Goal: Task Accomplishment & Management: Manage account settings

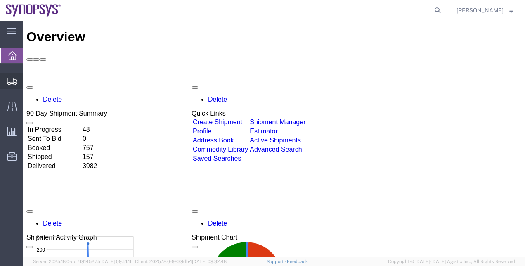
click at [0, 0] on span "Shipment Manager" at bounding box center [0, 0] width 0 height 0
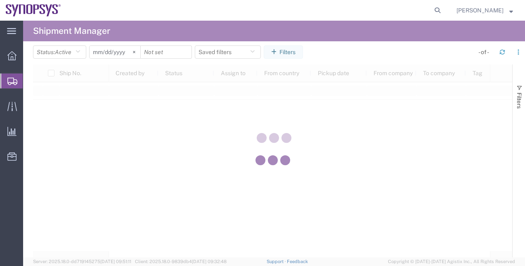
drag, startPoint x: 199, startPoint y: 36, endPoint x: 206, endPoint y: 29, distance: 9.3
click at [206, 29] on div at bounding box center [274, 139] width 502 height 237
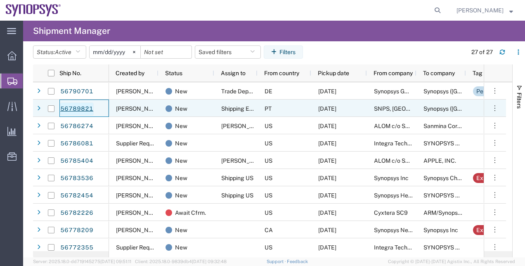
click at [88, 111] on link "56789821" at bounding box center [77, 108] width 34 height 13
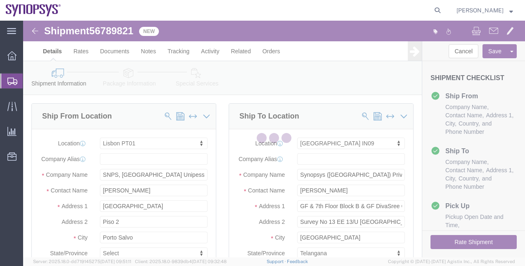
select select "63152"
select select "63126"
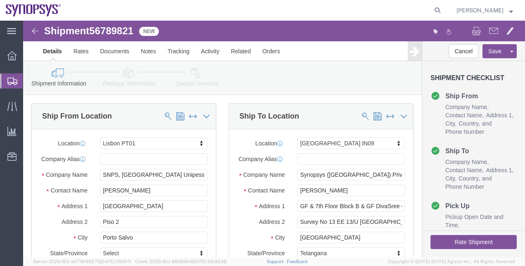
click span "56789821"
drag, startPoint x: 117, startPoint y: 29, endPoint x: 94, endPoint y: 9, distance: 31.0
click span "56789821"
copy span "56789821"
drag, startPoint x: 362, startPoint y: 165, endPoint x: 213, endPoint y: 169, distance: 149.1
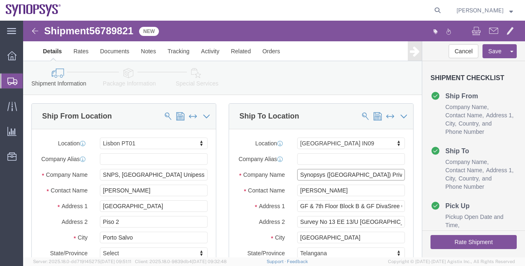
click div "Location Hyderabad IN09 My Profile Location Aachen DE04 Agrate Brianza IT01 Asc…"
drag, startPoint x: 348, startPoint y: 178, endPoint x: 194, endPoint y: 166, distance: 154.5
click div "Ship From Location Location Lisbon PT01 My Profile Location Aachen DE04 Agrate …"
drag, startPoint x: 274, startPoint y: 192, endPoint x: 397, endPoint y: 187, distance: 123.2
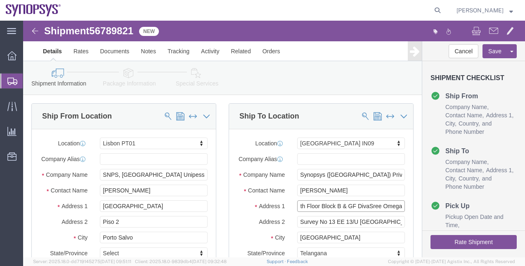
click form "Shipment 56789821 New Details Rates Documents Notes Tracking Activity Related O…"
drag, startPoint x: 275, startPoint y: 209, endPoint x: 381, endPoint y: 202, distance: 106.3
click div "Survey No 13 EE 13/U Kondapur Village"
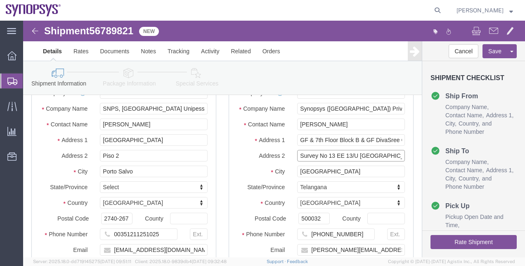
scroll to position [82, 0]
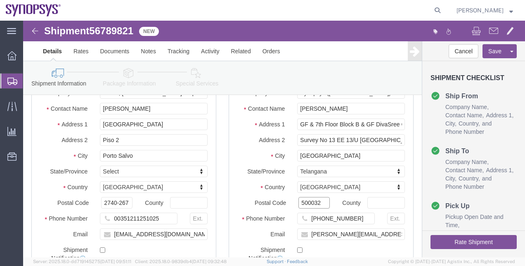
drag, startPoint x: 296, startPoint y: 192, endPoint x: 242, endPoint y: 190, distance: 53.7
click div "Postal Code 500032"
drag, startPoint x: 354, startPoint y: 216, endPoint x: 228, endPoint y: 222, distance: 126.1
click div "Email raje@synopsys.com"
drag, startPoint x: 334, startPoint y: 204, endPoint x: 294, endPoint y: 207, distance: 39.7
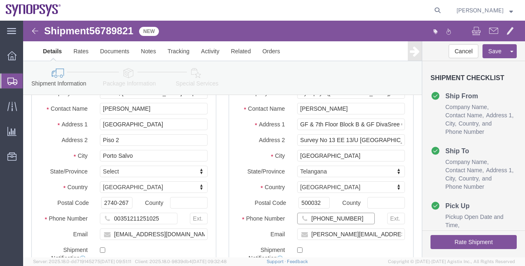
click input "+914040331000"
click icon
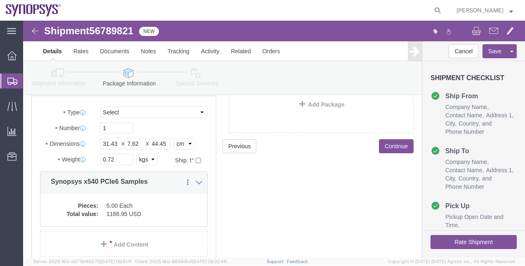
scroll to position [66, 0]
drag, startPoint x: 102, startPoint y: 141, endPoint x: 62, endPoint y: 129, distance: 41.7
click div "Package Type Select Bale(s) Basket(s) Bolt(s) Bottle(s) Buckets Bulk Bundle(s) …"
click span "56789821"
copy span "56789821"
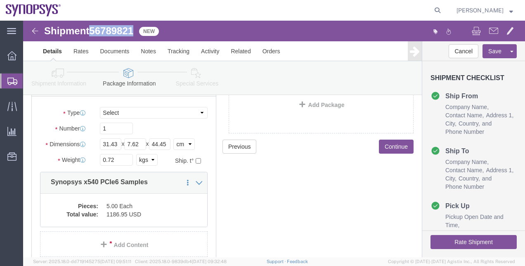
click span "56789821"
click dd "1186.95 USD"
click div
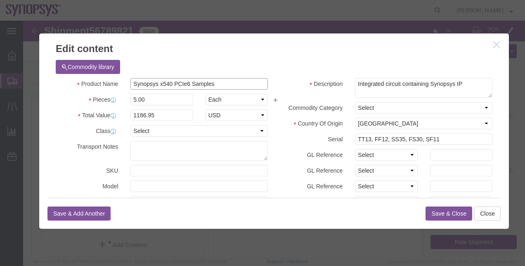
drag, startPoint x: 200, startPoint y: 60, endPoint x: 74, endPoint y: 62, distance: 125.5
click div "Product Name Synopsys x540 PCIe6 Samples"
drag, startPoint x: 137, startPoint y: 91, endPoint x: 76, endPoint y: 92, distance: 61.1
click div "Total Value 1186.95 Select ADP AED AFN ALL AMD AOA ARS ATS AUD AWG AZN BAM BBD …"
click button "Close"
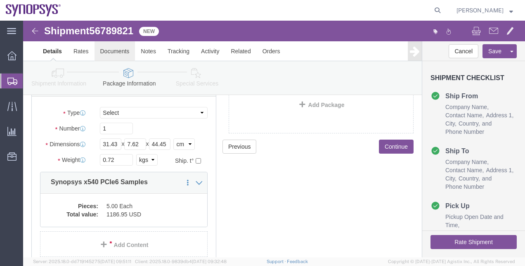
click link "Documents"
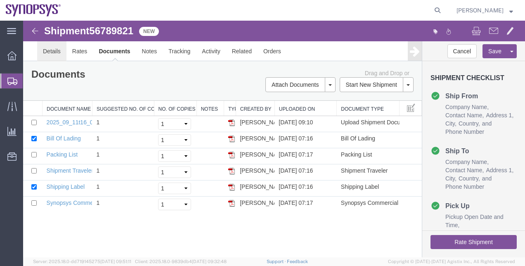
click at [50, 55] on link "Details" at bounding box center [51, 51] width 29 height 20
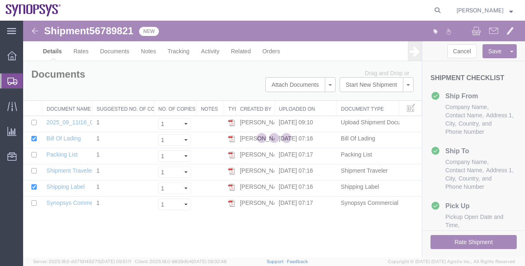
select select "63152"
select select "63126"
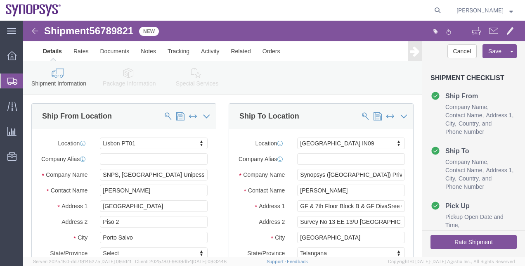
click link "Package Information"
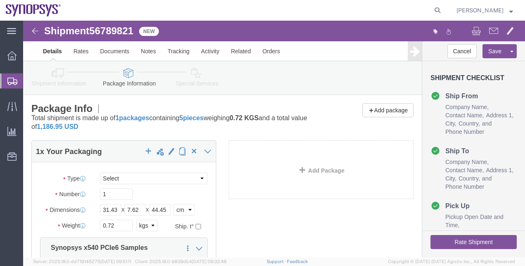
click link "Special Services"
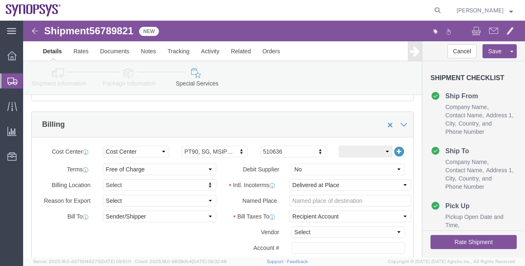
scroll to position [361, 0]
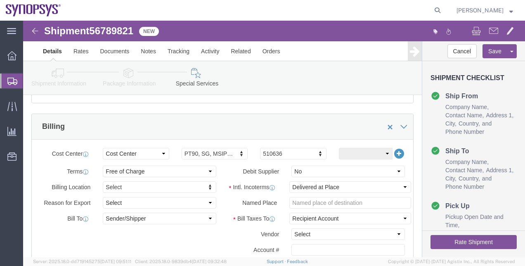
click button "Rate Shipment"
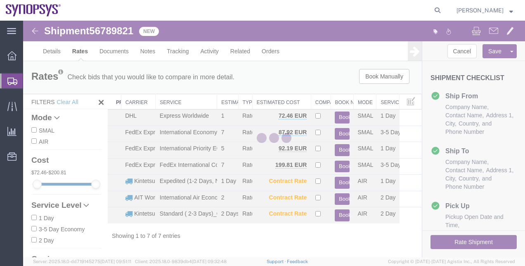
scroll to position [0, 0]
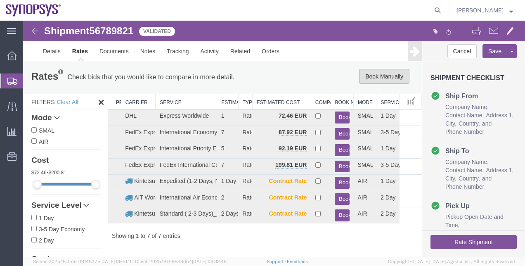
click at [373, 82] on button "Book Manually" at bounding box center [384, 76] width 50 height 15
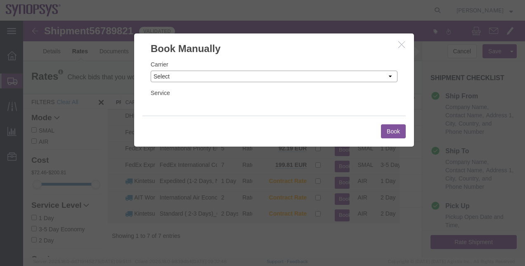
click at [348, 79] on select "Select Add New Carrier (and default service) AIT Worldwide Aerly Bird Alfaloc D…" at bounding box center [274, 77] width 247 height 12
select select "5"
click at [151, 71] on select "Select Add New Carrier (and default service) AIT Worldwide Aerly Bird Alfaloc D…" at bounding box center [274, 77] width 247 height 12
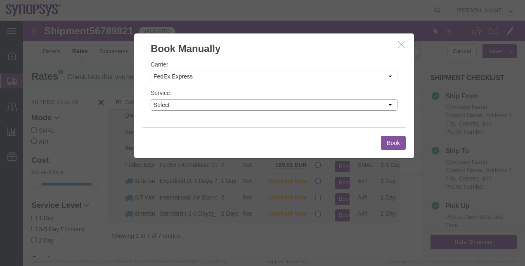
click at [242, 107] on select "Select 1Day Freight 2Day 2Day AM 2Day AM One Rate 2Day Freight 2Day One Rate 3 …" at bounding box center [274, 105] width 247 height 12
select select "35704"
click at [151, 99] on select "Select 1Day Freight 2Day 2Day AM 2Day AM One Rate 2Day Freight 2Day One Rate 3 …" at bounding box center [274, 105] width 247 height 12
click at [384, 139] on button "Book" at bounding box center [393, 143] width 25 height 14
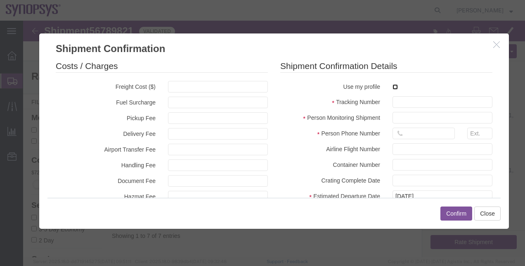
click at [393, 85] on input "checkbox" at bounding box center [395, 86] width 5 height 5
checkbox input "true"
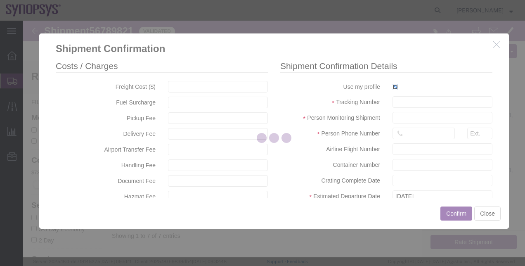
type input "[PERSON_NAME]"
type input "00351211251025"
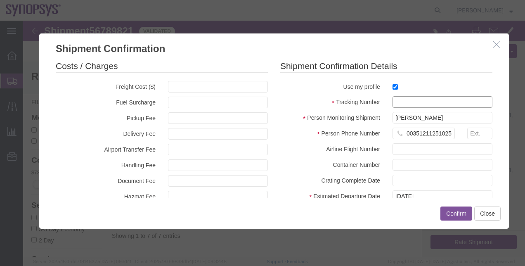
click at [397, 100] on input "text" at bounding box center [443, 102] width 100 height 12
paste input "884297142366"
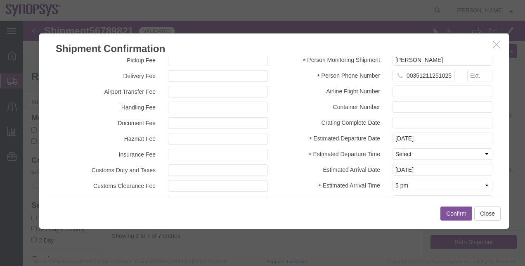
scroll to position [61, 0]
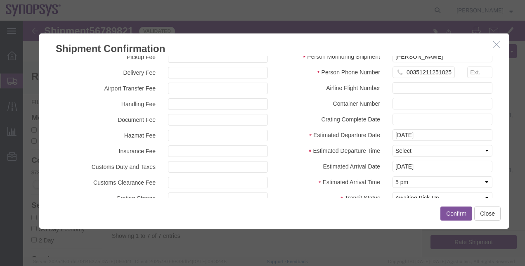
type input "884297142366"
click at [457, 154] on select "Select Midnight 1 am 2 am 3 am 4 am 5 am 6 am 7 am 8 am 9 am 10 am 11 am 12 Noo…" at bounding box center [443, 151] width 100 height 12
select select "1500"
click at [393, 145] on select "Select Midnight 1 am 2 am 3 am 4 am 5 am 6 am 7 am 8 am 9 am 10 am 11 am 12 Noo…" at bounding box center [443, 151] width 100 height 12
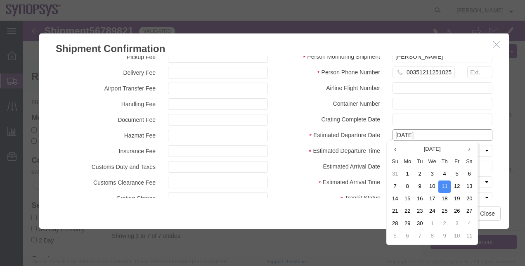
click at [435, 132] on input "[DATE]" at bounding box center [443, 135] width 100 height 12
click at [456, 185] on td "12" at bounding box center [457, 186] width 12 height 12
type input "[DATE]"
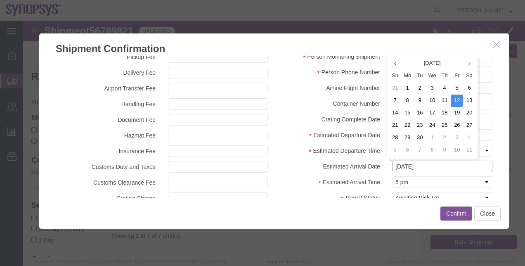
click at [469, 170] on input "[DATE]" at bounding box center [443, 167] width 100 height 12
click at [416, 112] on td "16" at bounding box center [420, 113] width 12 height 12
type input "[DATE]"
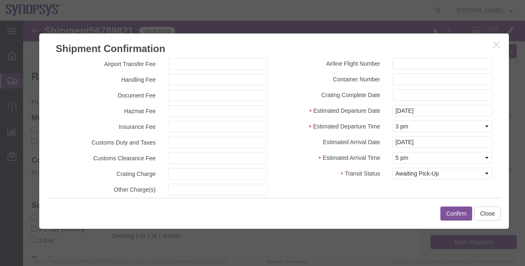
scroll to position [88, 0]
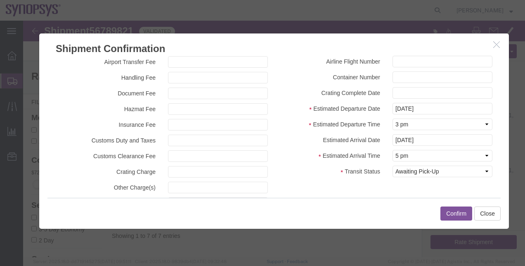
click at [455, 211] on button "Confirm" at bounding box center [457, 213] width 32 height 14
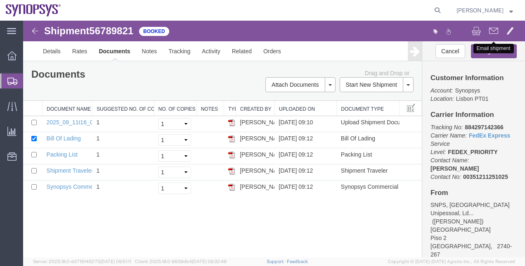
click at [494, 31] on span at bounding box center [493, 31] width 9 height 10
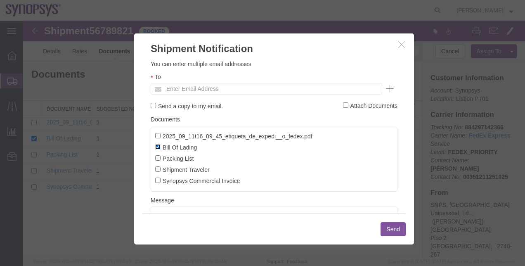
click at [159, 147] on input "Bill Of Lading" at bounding box center [157, 146] width 5 height 5
checkbox input "false"
click at [159, 136] on input "2025_09_11t16_09_45_etiqueta_de_expedi__o_fedex.pdf" at bounding box center [157, 135] width 5 height 5
checkbox input "true"
click at [159, 159] on input "Packing List" at bounding box center [157, 157] width 5 height 5
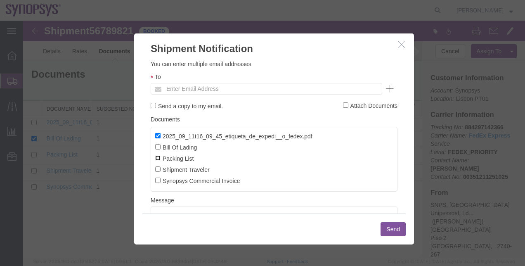
checkbox input "true"
click at [158, 182] on input "Synopsys Commercial Invoice" at bounding box center [157, 180] width 5 height 5
checkbox input "true"
click at [182, 87] on input "text" at bounding box center [210, 88] width 97 height 11
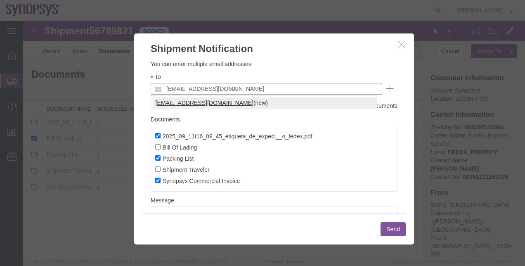
type input "rvarela@synopsys.com"
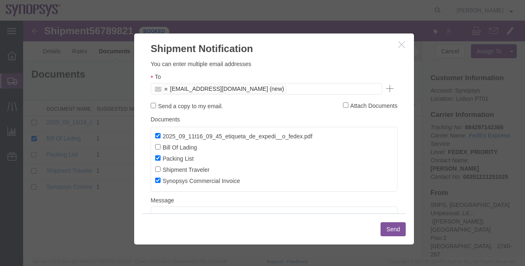
click at [388, 230] on button "Send" at bounding box center [393, 229] width 25 height 14
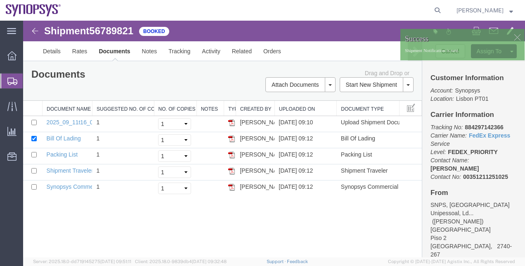
click at [0, 0] on span "Shipment Manager" at bounding box center [0, 0] width 0 height 0
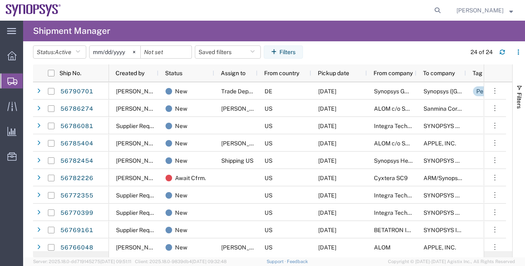
click at [253, 36] on agx-page-header "Shipment Manager" at bounding box center [274, 31] width 502 height 21
click at [80, 54] on icon "button" at bounding box center [78, 52] width 5 height 6
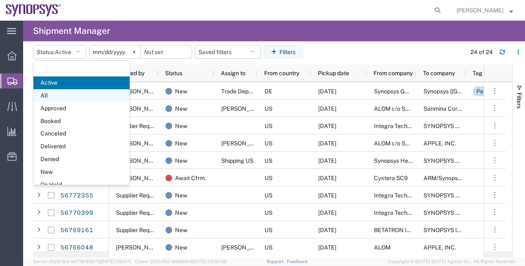
click at [92, 98] on span "All" at bounding box center [81, 95] width 96 height 13
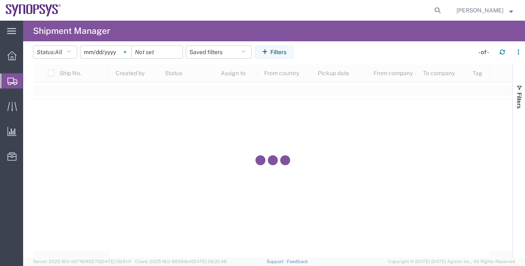
click at [128, 56] on svg-icon at bounding box center [125, 52] width 12 height 12
click at [284, 52] on button "Filters" at bounding box center [274, 51] width 39 height 13
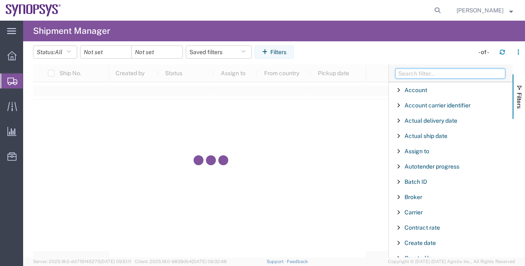
click at [402, 71] on input "Filter Columns Input" at bounding box center [451, 74] width 110 height 10
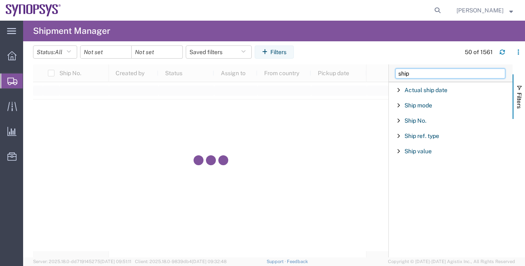
type input "ship"
click at [415, 125] on div "Ship No." at bounding box center [451, 120] width 124 height 15
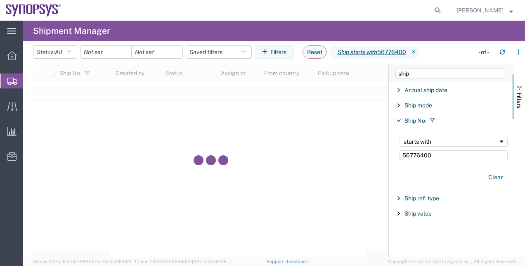
type input "56776400"
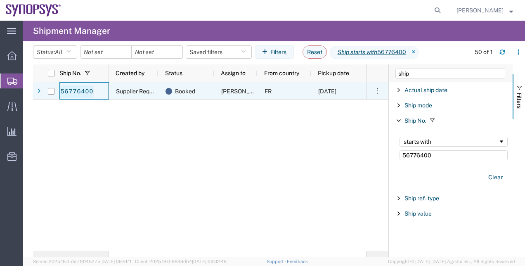
click at [86, 92] on link "56776400" at bounding box center [77, 91] width 34 height 13
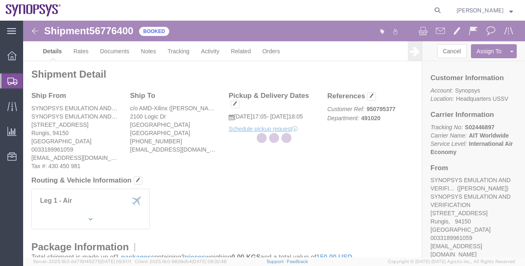
drag, startPoint x: 88, startPoint y: 35, endPoint x: 111, endPoint y: 55, distance: 31.0
click at [111, 55] on div at bounding box center [274, 139] width 502 height 237
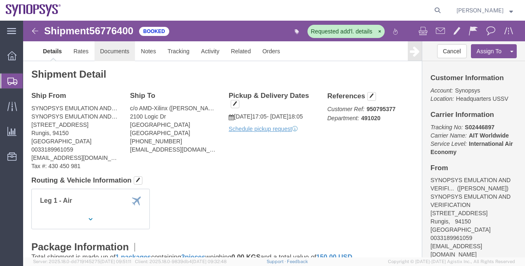
click link "Documents"
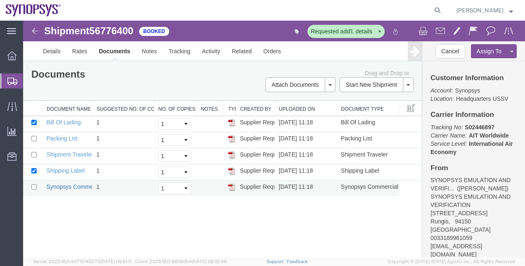
click at [81, 183] on link "Synopsys Commercial Invoice" at bounding box center [86, 186] width 78 height 7
click at [0, 0] on span "Shipment Manager" at bounding box center [0, 0] width 0 height 0
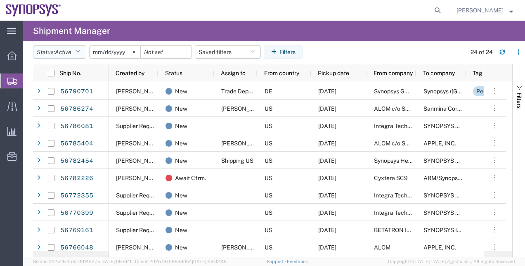
click at [79, 52] on icon "button" at bounding box center [78, 52] width 5 height 6
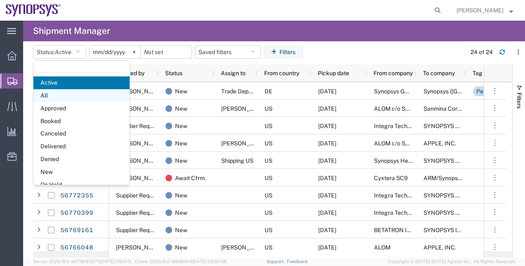
click at [81, 90] on span "All" at bounding box center [81, 95] width 96 height 13
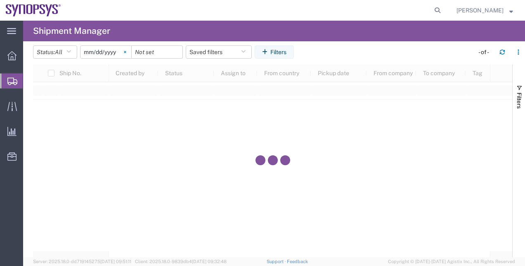
click at [128, 55] on svg-icon at bounding box center [125, 52] width 12 height 12
click at [274, 50] on button "Filters" at bounding box center [274, 51] width 39 height 13
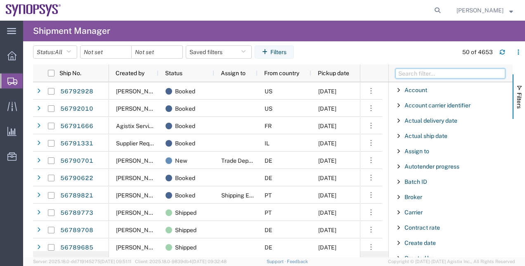
click at [424, 73] on input "Filter Columns Input" at bounding box center [451, 74] width 110 height 10
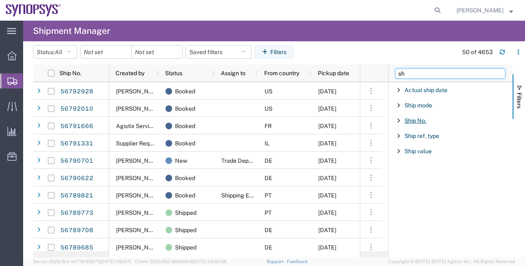
type input "sh"
click at [415, 118] on span "Ship No." at bounding box center [416, 120] width 22 height 7
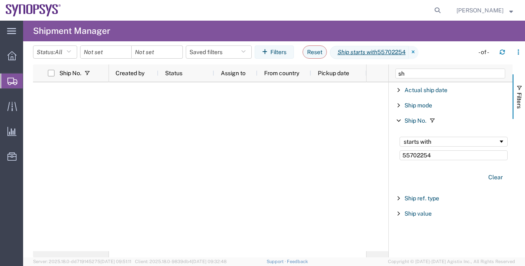
type input "55702254"
click at [123, 53] on input "date" at bounding box center [106, 52] width 51 height 12
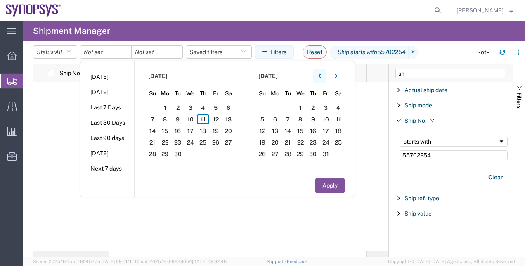
click at [318, 73] on button "button" at bounding box center [319, 75] width 13 height 13
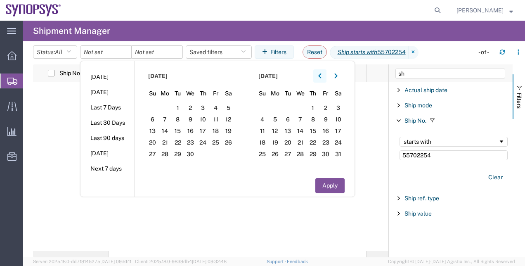
click at [318, 73] on button "button" at bounding box center [319, 75] width 13 height 13
click at [193, 107] on span "1" at bounding box center [190, 108] width 13 height 10
click at [335, 187] on button "Apply" at bounding box center [329, 185] width 29 height 15
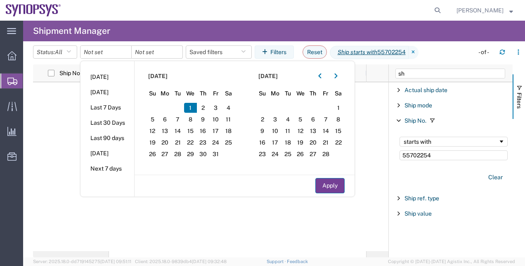
type input "2025-01-01"
click at [456, 33] on agx-page-header "Shipment Manager" at bounding box center [274, 31] width 502 height 21
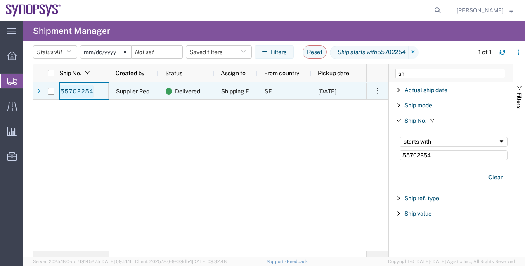
click at [77, 94] on link "55702254" at bounding box center [77, 91] width 34 height 13
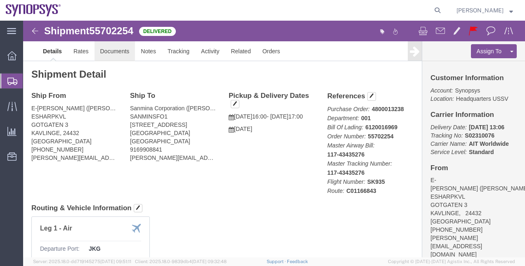
click link "Documents"
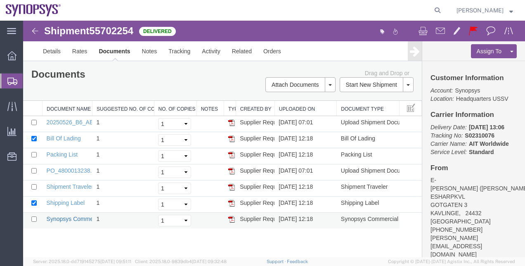
click at [82, 219] on link "Synopsys Commercial Invoice" at bounding box center [86, 219] width 78 height 7
click at [0, 0] on span "Shipment Manager" at bounding box center [0, 0] width 0 height 0
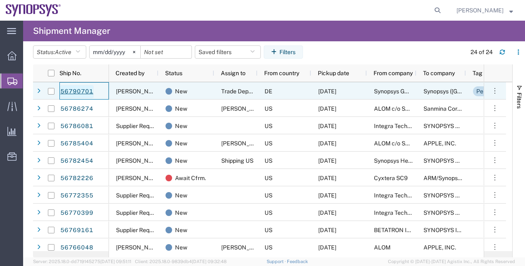
click at [77, 93] on link "56790701" at bounding box center [77, 91] width 34 height 13
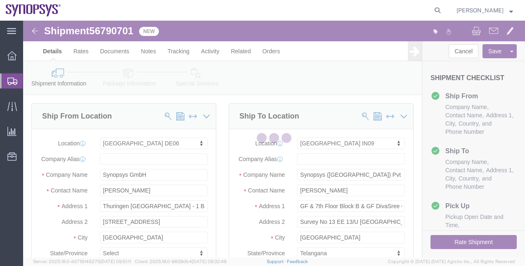
click at [116, 31] on div at bounding box center [274, 139] width 502 height 237
select select "63098"
select select "63126"
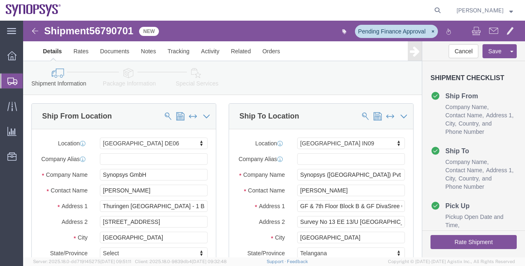
click span "56790701"
drag, startPoint x: 116, startPoint y: 31, endPoint x: 93, endPoint y: 11, distance: 31.0
click span "56790701"
copy span "56790701"
click at [0, 0] on span "Shipment Manager" at bounding box center [0, 0] width 0 height 0
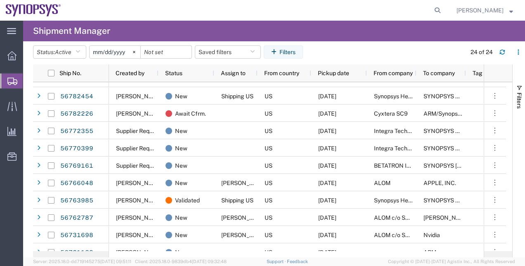
scroll to position [94, 0]
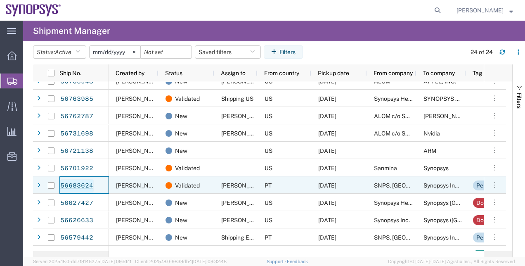
click at [88, 187] on link "56683624" at bounding box center [77, 185] width 34 height 13
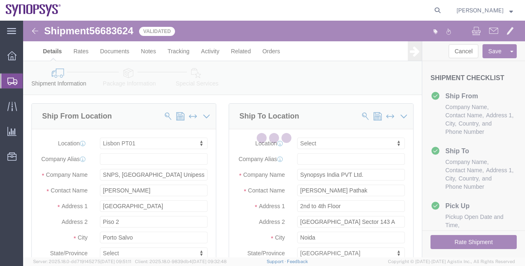
click at [125, 35] on div at bounding box center [274, 139] width 502 height 237
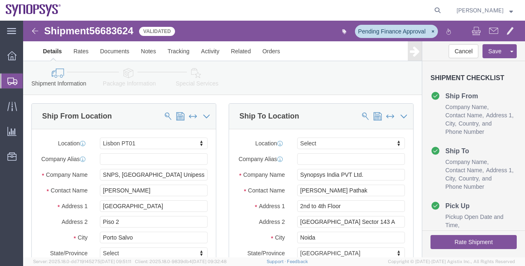
select select "63152"
select select
click span "56683624"
drag, startPoint x: 121, startPoint y: 32, endPoint x: 97, endPoint y: 11, distance: 31.0
click span "56683624"
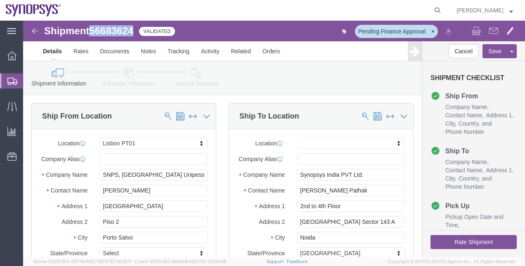
copy span "56683624"
click at [0, 0] on span "Shipment Manager" at bounding box center [0, 0] width 0 height 0
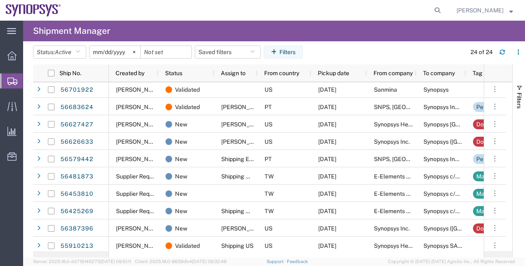
scroll to position [247, 0]
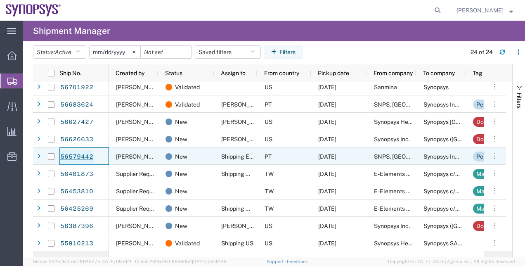
click at [83, 154] on link "56579442" at bounding box center [77, 156] width 34 height 13
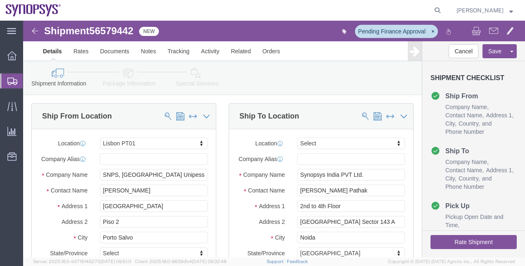
select select "63152"
select select
click span "56579442"
copy span "56579442"
